Goal: Check status: Check status

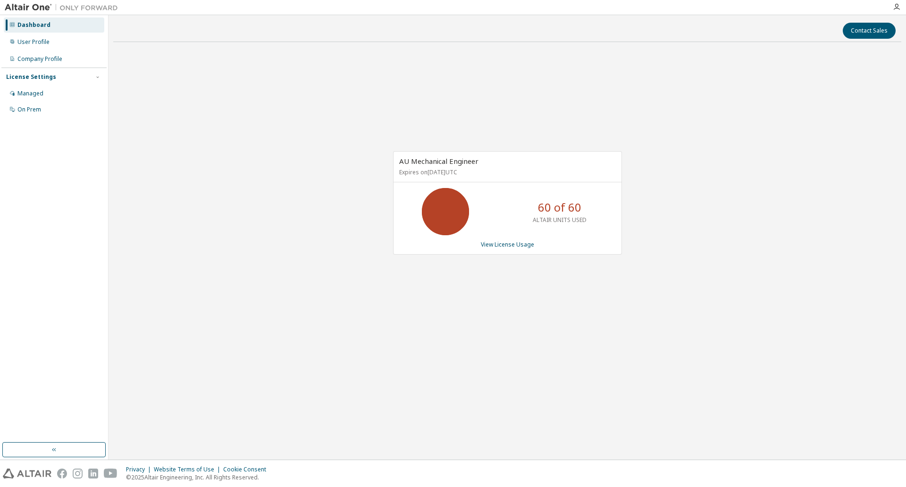
click at [697, 97] on div "AU Mechanical Engineer Expires on February 16, 2026 UTC 60 of 60 ALTAIR UNITS U…" at bounding box center [507, 208] width 788 height 316
click at [707, 174] on div "AU Mechanical Engineer Expires on February 16, 2026 UTC 60 of 60 ALTAIR UNITS U…" at bounding box center [507, 208] width 788 height 316
